Goal: Check status: Check status

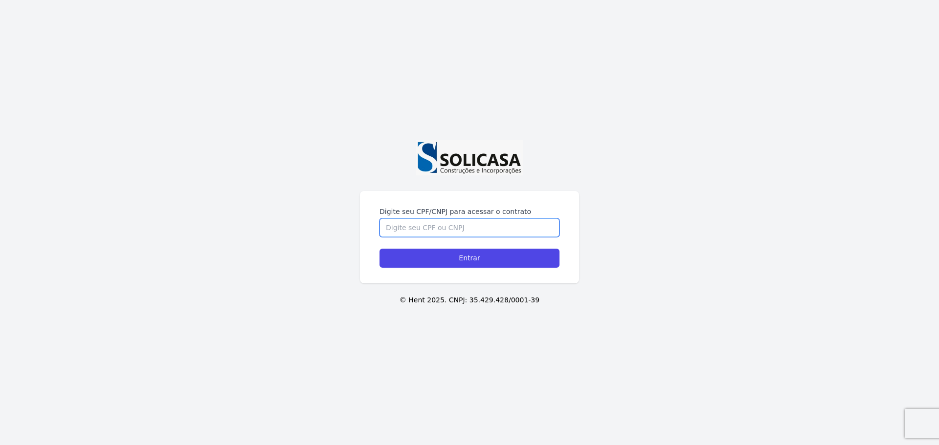
click at [463, 221] on input "Digite seu CPF/CNPJ para acessar o contrato" at bounding box center [469, 228] width 180 height 19
type input "09897905928"
click at [379, 249] on input "Entrar" at bounding box center [469, 258] width 180 height 19
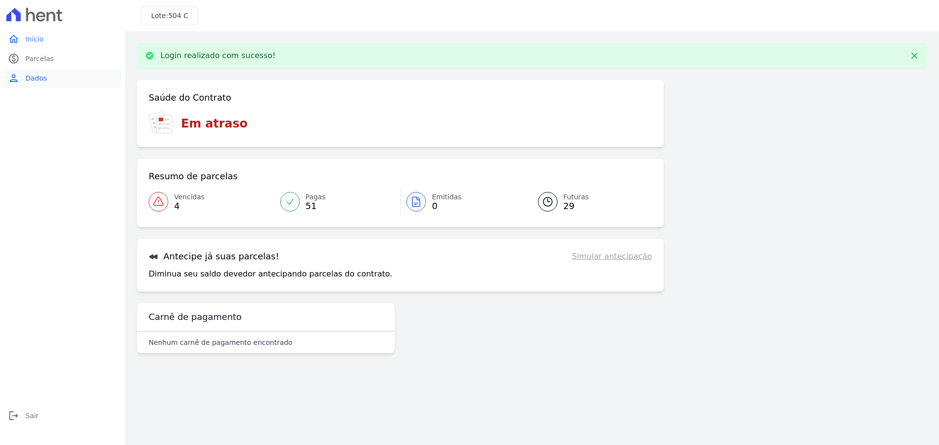
click at [39, 71] on link "person Dados" at bounding box center [62, 78] width 117 height 20
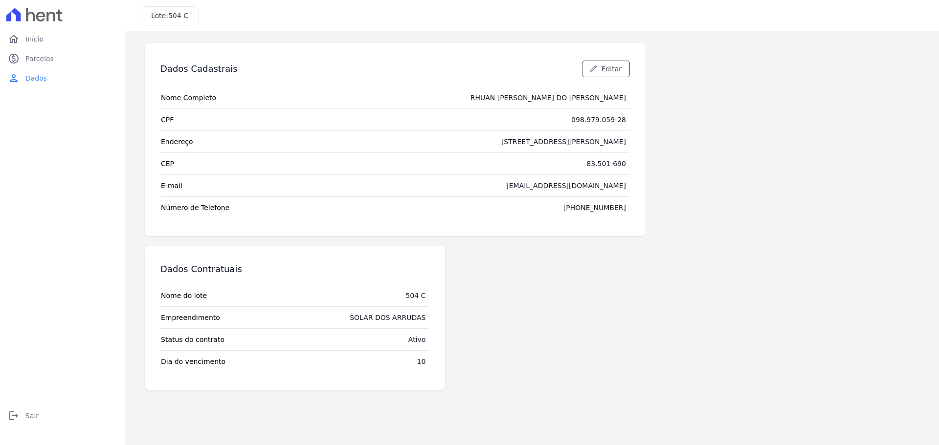
drag, startPoint x: 159, startPoint y: 364, endPoint x: 436, endPoint y: 358, distance: 276.3
click at [431, 359] on div "Dados Contratuais Nome do lote 504 C Empreendimento SOLAR DOS ARRUDAS Status do…" at bounding box center [295, 318] width 300 height 144
click at [436, 358] on div "Dados Contratuais Nome do lote 504 C Empreendimento SOLAR DOS ARRUDAS Status do…" at bounding box center [295, 318] width 300 height 144
click at [43, 63] on span "Parcelas" at bounding box center [39, 59] width 28 height 10
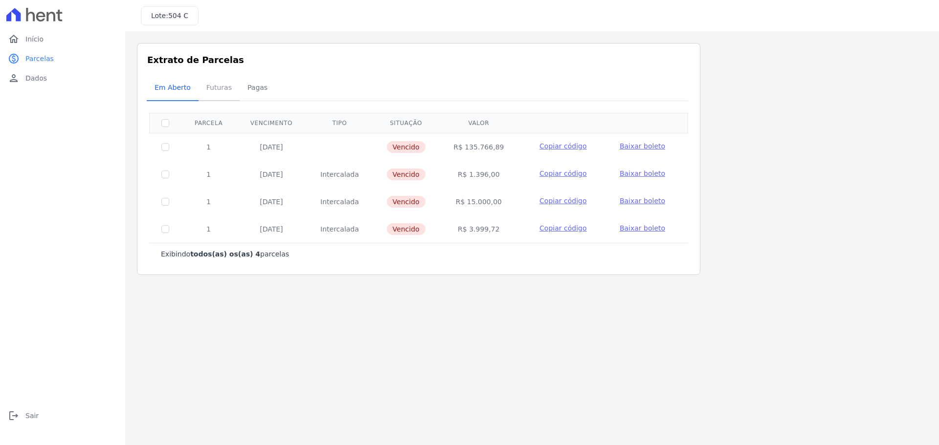
click at [223, 93] on span "Futuras" at bounding box center [218, 88] width 37 height 20
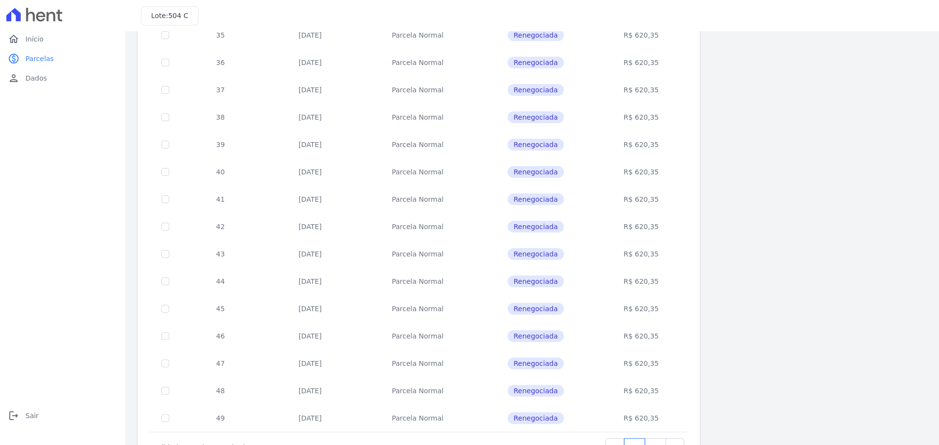
scroll to position [292, 0]
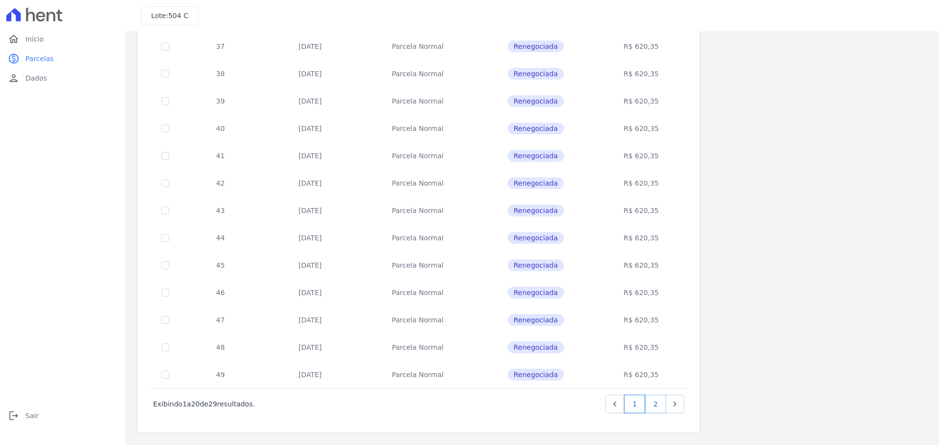
click at [660, 403] on link "2" at bounding box center [655, 404] width 21 height 19
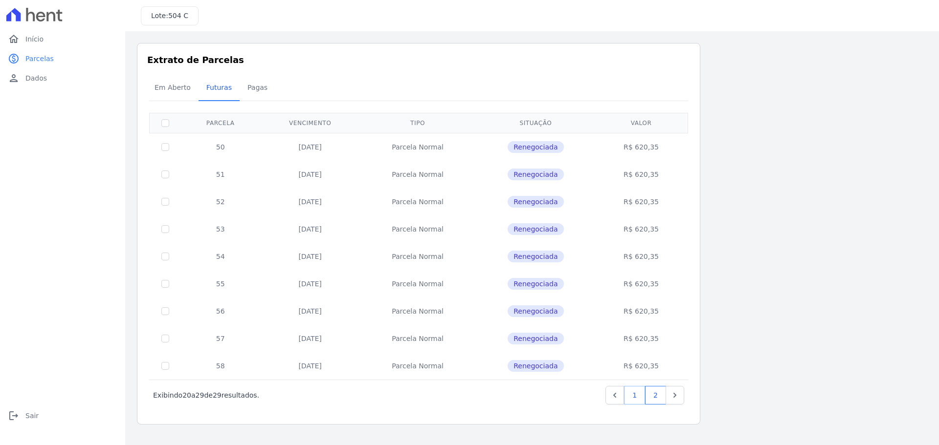
click at [640, 401] on link "1" at bounding box center [634, 395] width 21 height 19
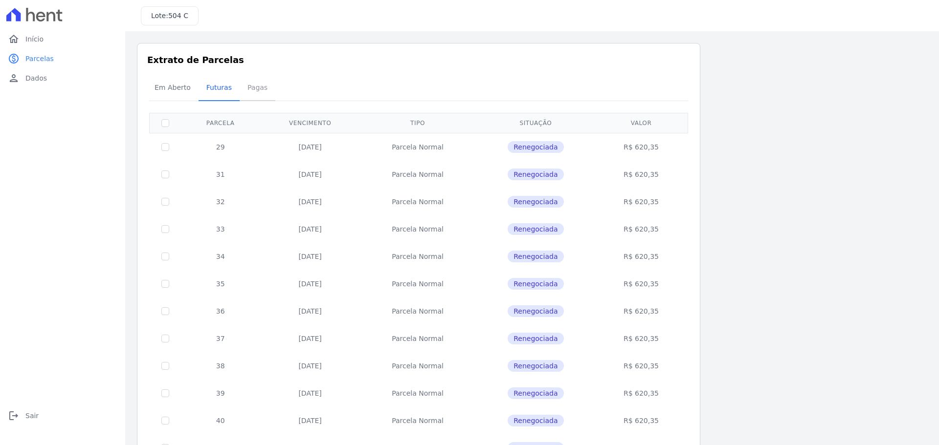
click at [242, 93] on span "Pagas" at bounding box center [258, 88] width 32 height 20
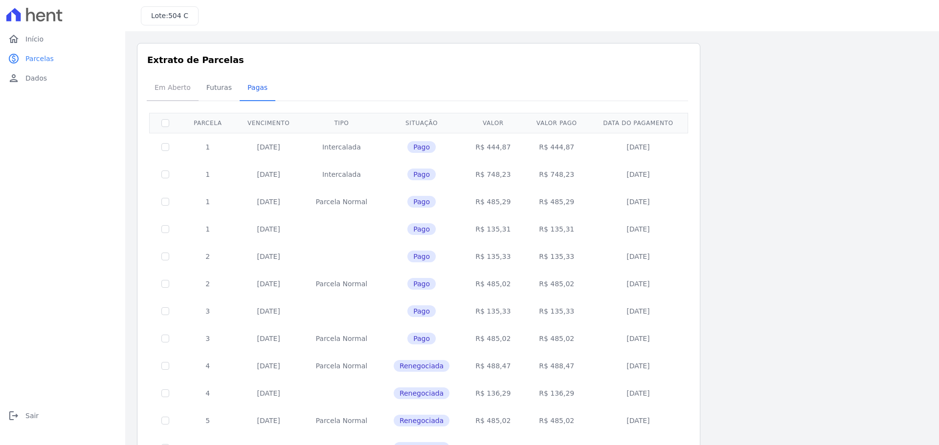
click at [178, 90] on span "Em Aberto" at bounding box center [173, 88] width 48 height 20
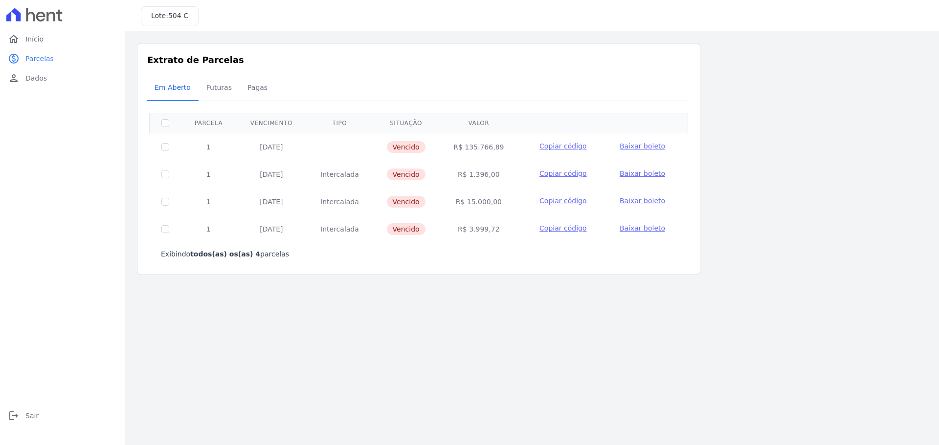
click at [35, 10] on icon at bounding box center [34, 15] width 56 height 14
click at [823, 87] on div "Listagem de parcelas Baixar PDF Extrato de Parcelas Em Aberto Futuras Pagas 0 s…" at bounding box center [532, 159] width 790 height 232
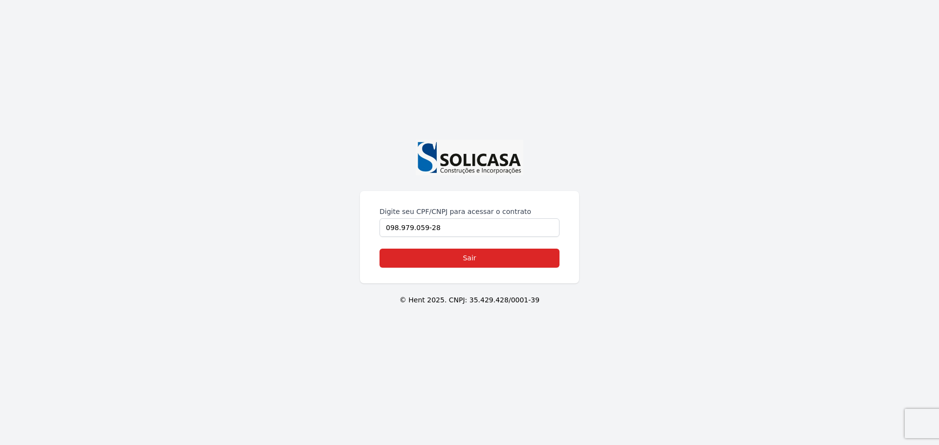
drag, startPoint x: 534, startPoint y: 130, endPoint x: 545, endPoint y: 124, distance: 12.3
click at [537, 130] on div "Digite seu CPF/CNPJ para acessar o contrato 098.979.059-28 Sair © Hent 2025. CN…" at bounding box center [469, 222] width 939 height 445
